Goal: Task Accomplishment & Management: Use online tool/utility

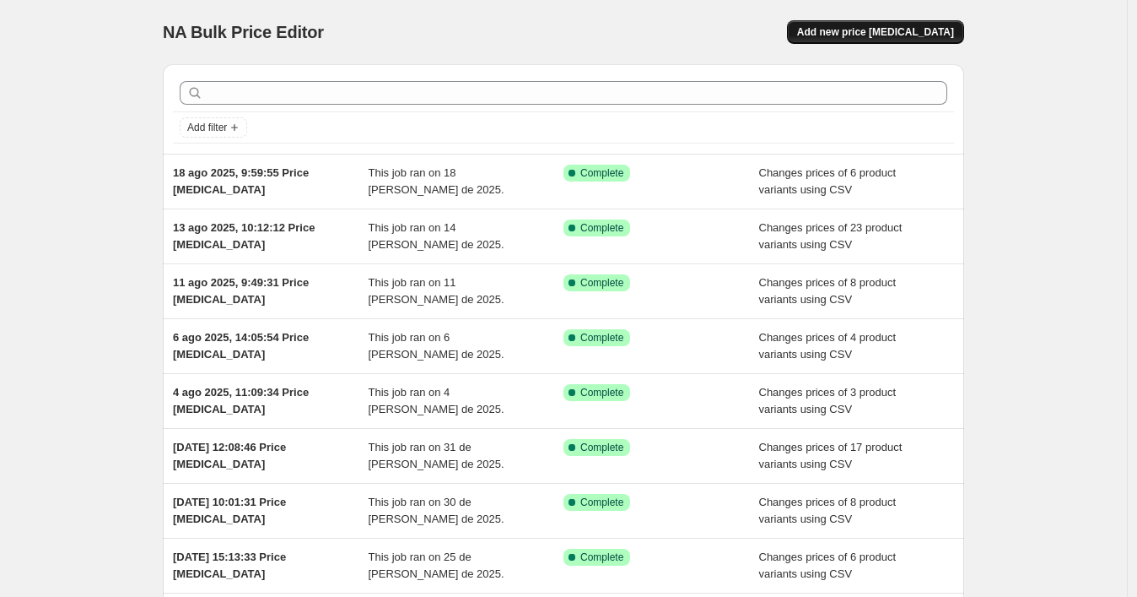
click at [838, 30] on span "Add new price [MEDICAL_DATA]" at bounding box center [875, 31] width 157 height 13
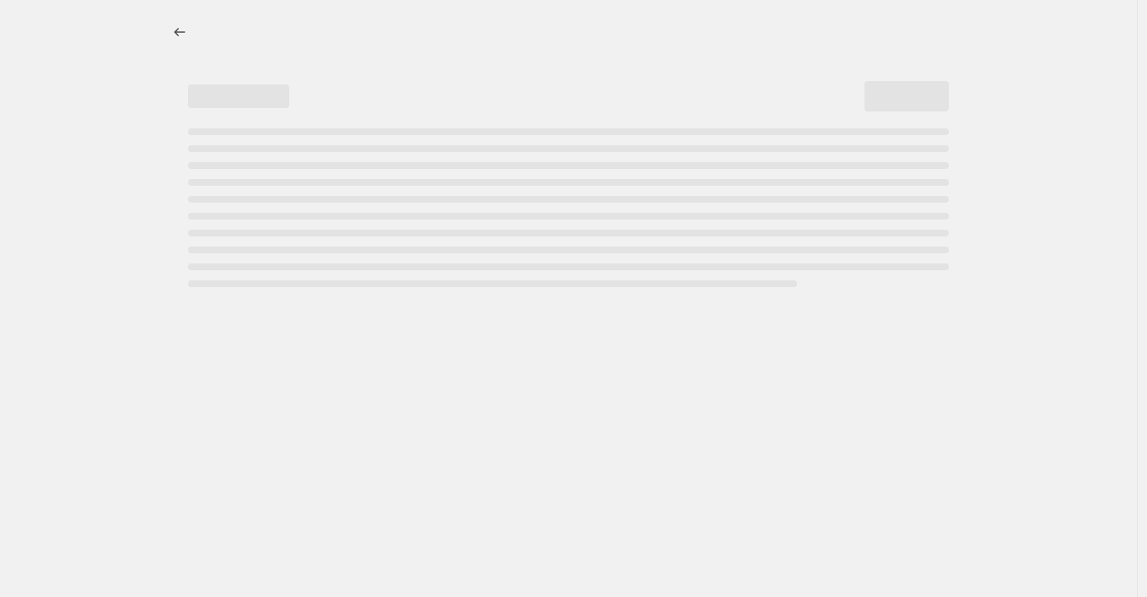
select select "percentage"
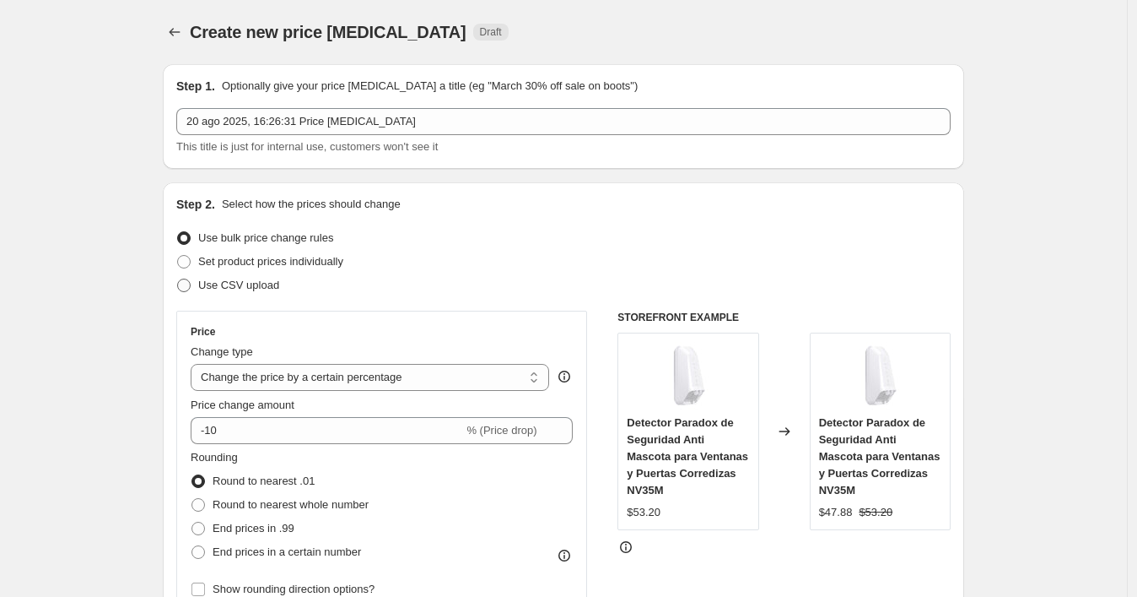
click at [189, 282] on span at bounding box center [183, 284] width 13 height 13
click at [178, 279] on input "Use CSV upload" at bounding box center [177, 278] width 1 height 1
radio input "true"
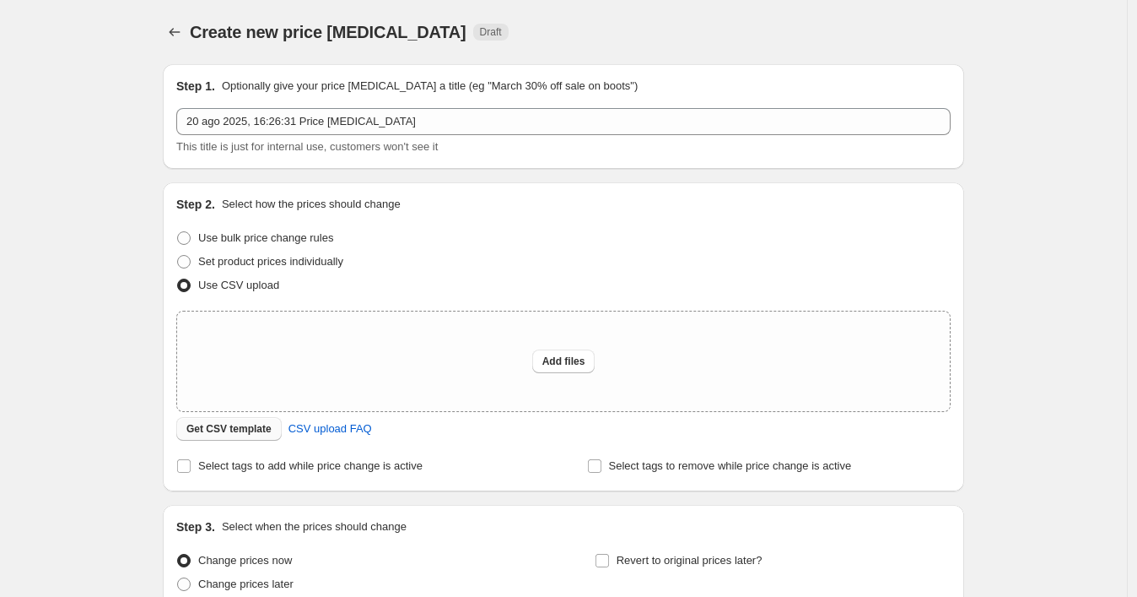
click at [272, 430] on span "Get CSV template" at bounding box center [228, 428] width 85 height 13
